Goal: Task Accomplishment & Management: Manage account settings

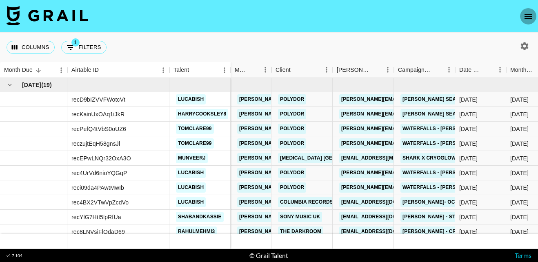
click at [530, 13] on icon "open drawer" at bounding box center [528, 16] width 10 height 10
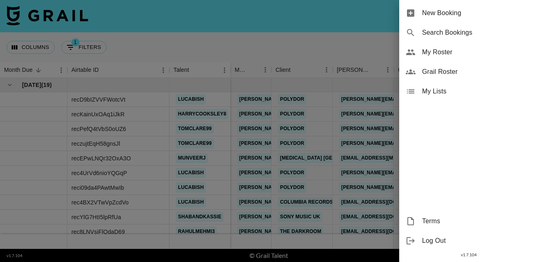
click at [346, 20] on div at bounding box center [269, 131] width 538 height 262
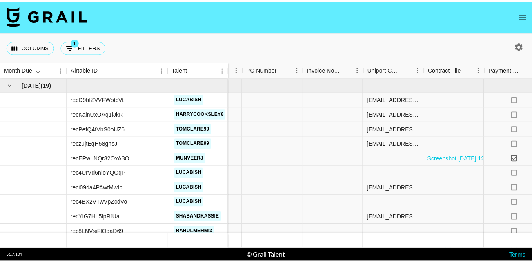
scroll to position [0, 802]
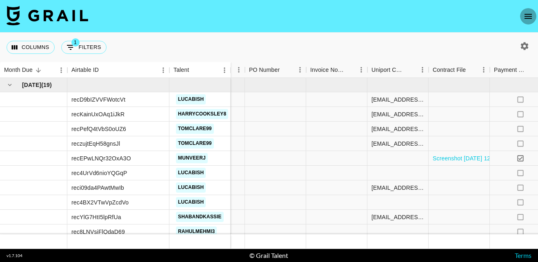
click at [532, 12] on icon "open drawer" at bounding box center [528, 16] width 10 height 10
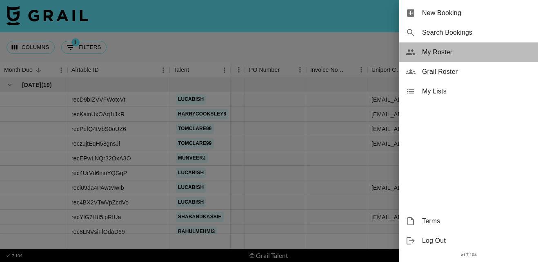
click at [448, 49] on span "My Roster" at bounding box center [476, 52] width 109 height 10
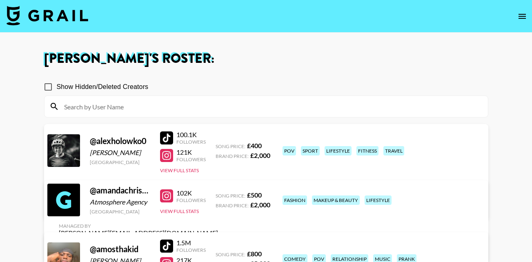
click at [145, 155] on div "Alex Holowko" at bounding box center [120, 152] width 60 height 8
click at [218, 201] on link "View/Edit Details" at bounding box center [138, 205] width 159 height 8
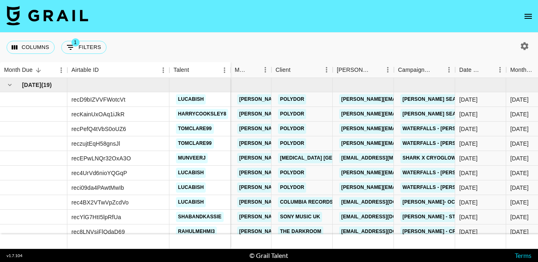
click at [530, 16] on icon "open drawer" at bounding box center [527, 16] width 7 height 5
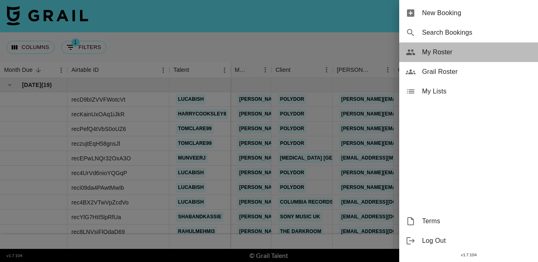
click at [434, 53] on span "My Roster" at bounding box center [476, 52] width 109 height 10
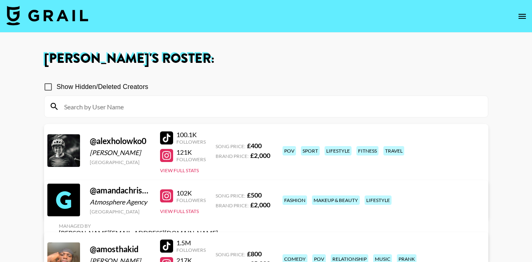
click at [144, 105] on input at bounding box center [270, 106] width 423 height 13
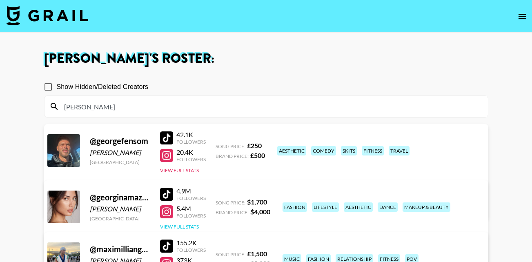
click at [179, 225] on button "View Full Stats" at bounding box center [179, 227] width 39 height 6
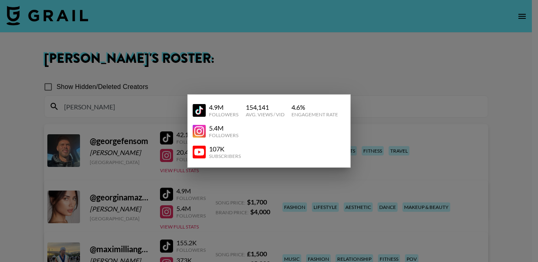
click at [215, 228] on div at bounding box center [269, 131] width 538 height 262
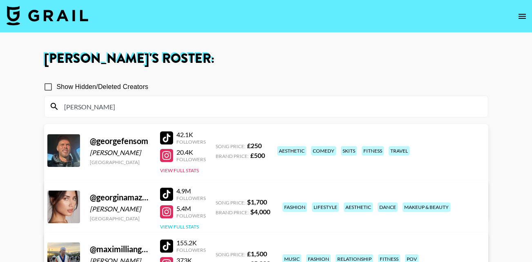
click at [184, 227] on button "View Full Stats" at bounding box center [179, 227] width 39 height 6
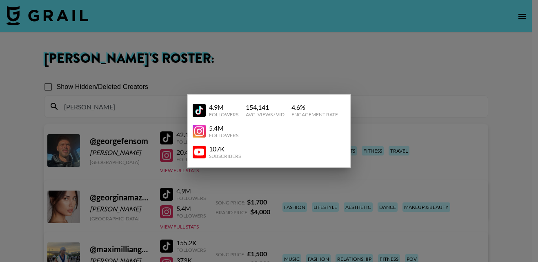
click at [140, 100] on div at bounding box center [269, 131] width 538 height 262
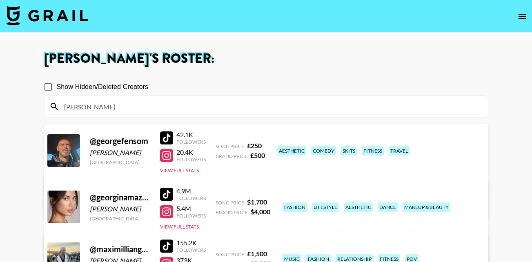
click at [125, 107] on input "georg" at bounding box center [270, 106] width 423 height 13
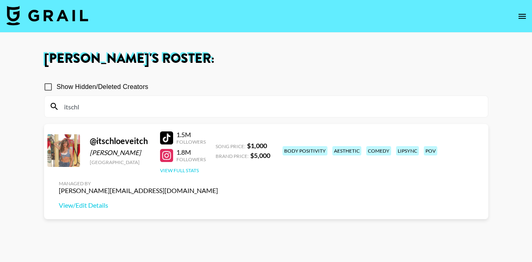
type input "itschl"
click at [191, 170] on button "View Full Stats" at bounding box center [179, 170] width 39 height 6
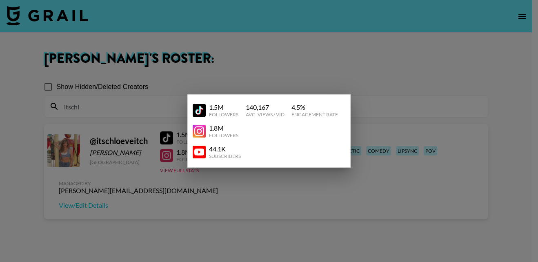
click at [244, 61] on div at bounding box center [269, 131] width 538 height 262
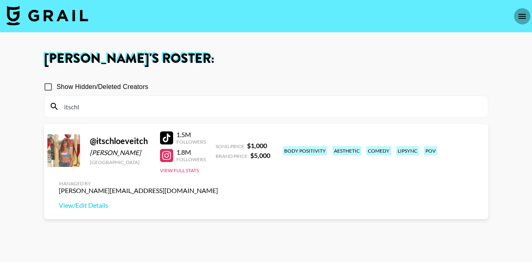
click at [523, 16] on icon "open drawer" at bounding box center [521, 16] width 7 height 5
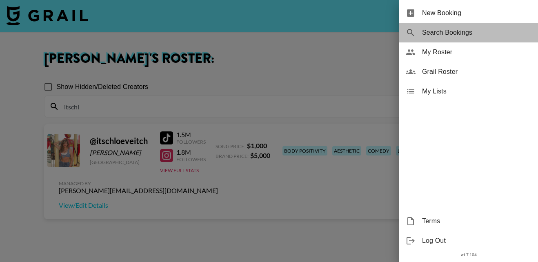
click at [434, 29] on span "Search Bookings" at bounding box center [476, 33] width 109 height 10
select select "id"
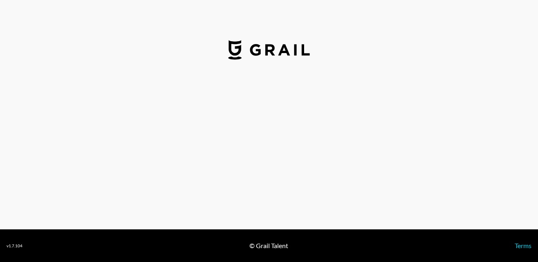
select select "GBP"
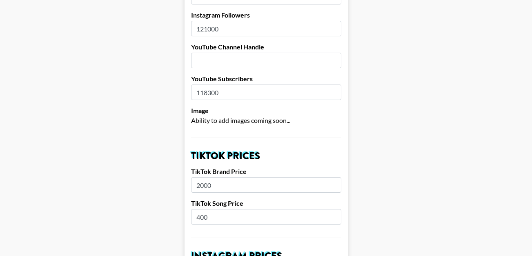
scroll to position [151, 0]
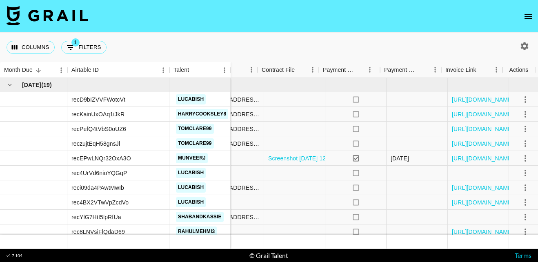
scroll to position [0, 976]
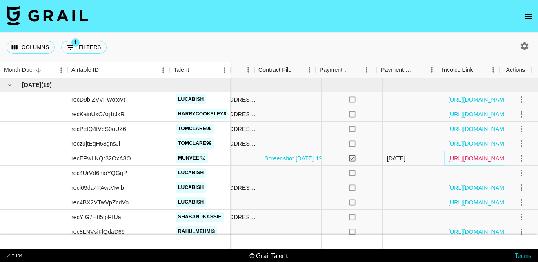
click at [472, 158] on link "[URL][DOMAIN_NAME]" at bounding box center [479, 158] width 62 height 8
